Goal: Task Accomplishment & Management: Complete application form

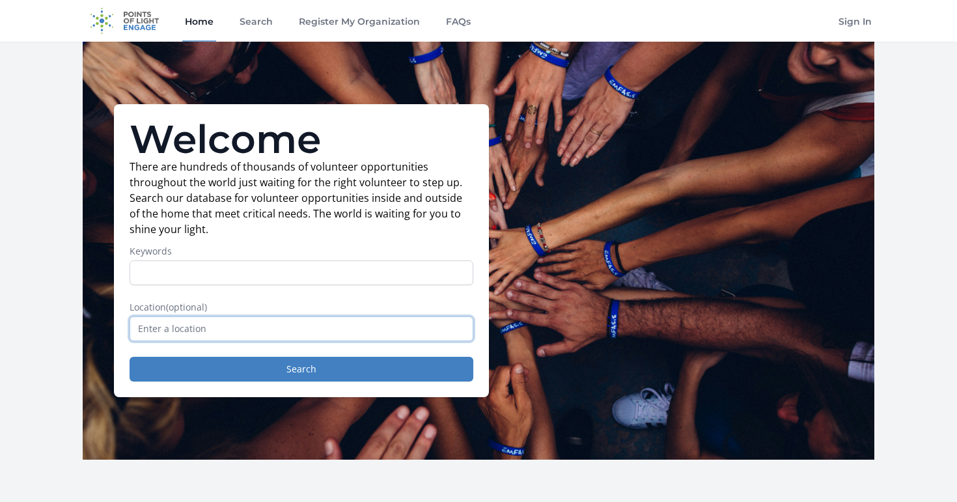
click at [204, 320] on input "text" at bounding box center [301, 328] width 344 height 25
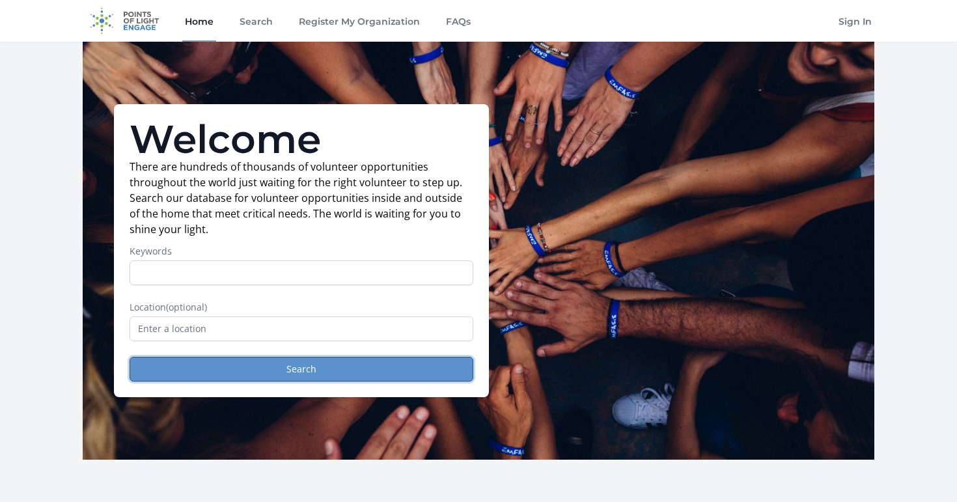
click at [288, 368] on button "Search" at bounding box center [301, 369] width 344 height 25
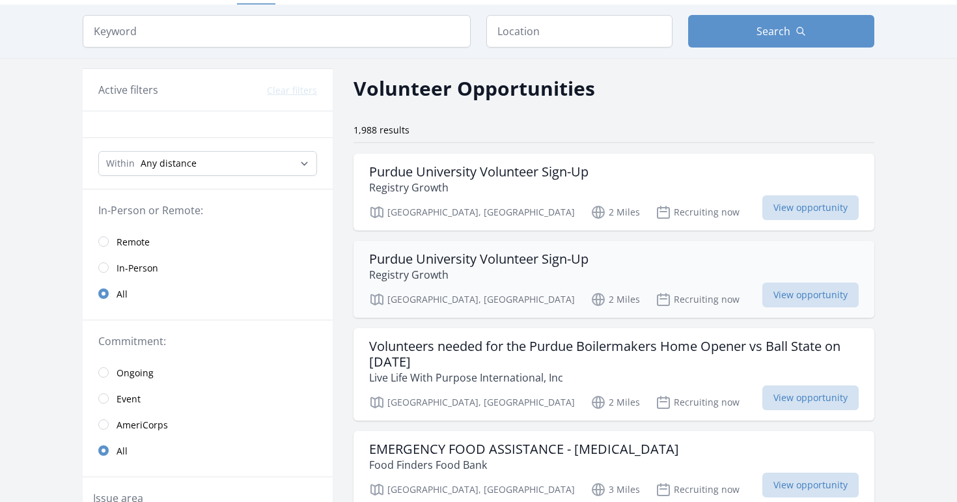
scroll to position [42, 0]
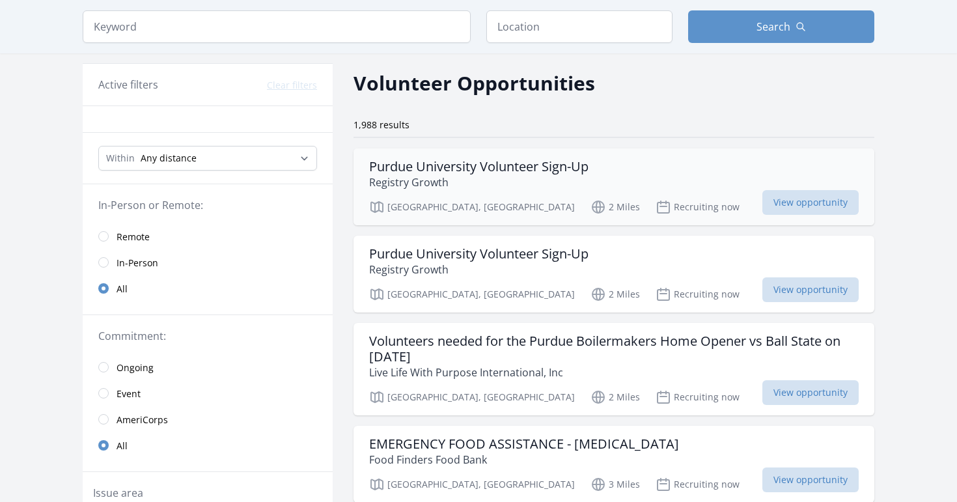
click at [475, 169] on h3 "Purdue University Volunteer Sign-Up" at bounding box center [478, 167] width 219 height 16
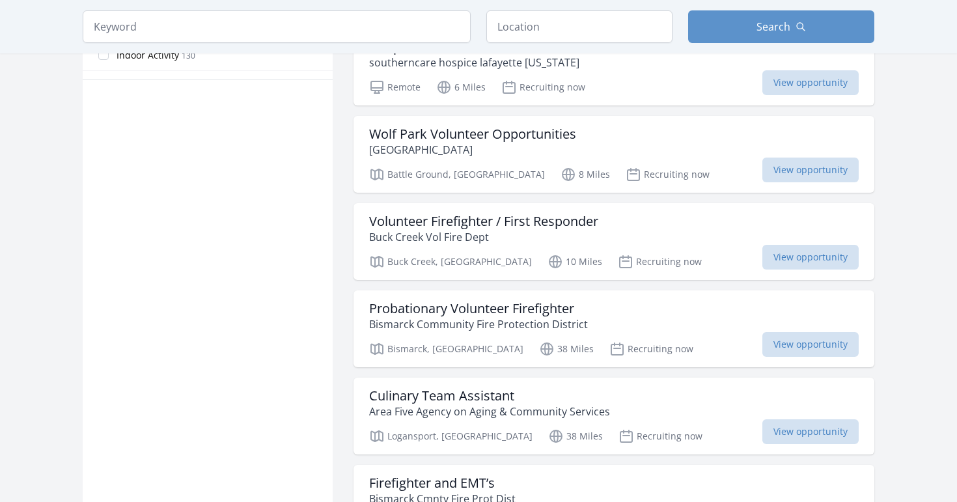
scroll to position [877, 0]
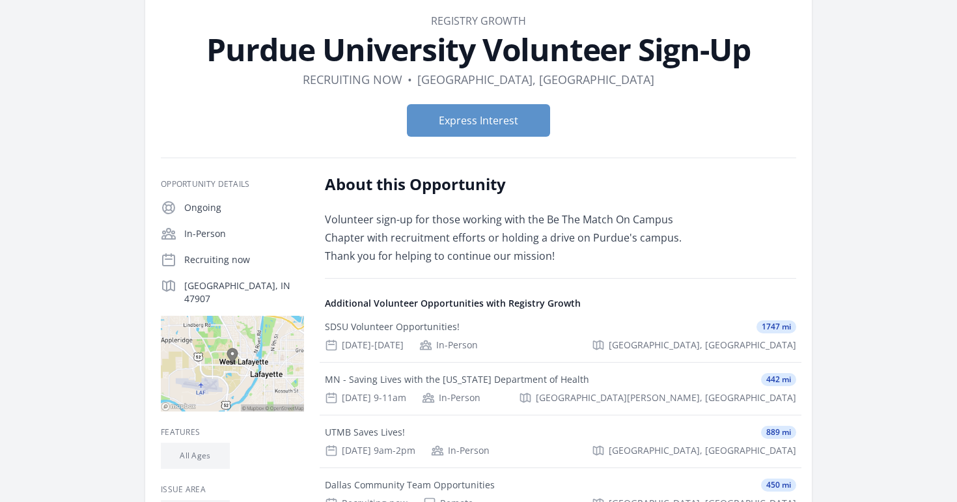
scroll to position [68, 0]
